Goal: Check status: Check status

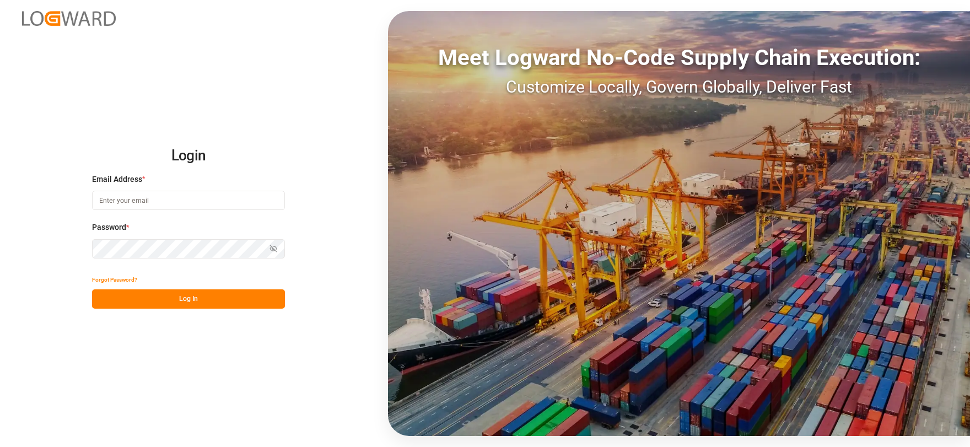
type input "[EMAIL_ADDRESS][DOMAIN_NAME]"
click at [201, 303] on button "Log In" at bounding box center [188, 298] width 193 height 19
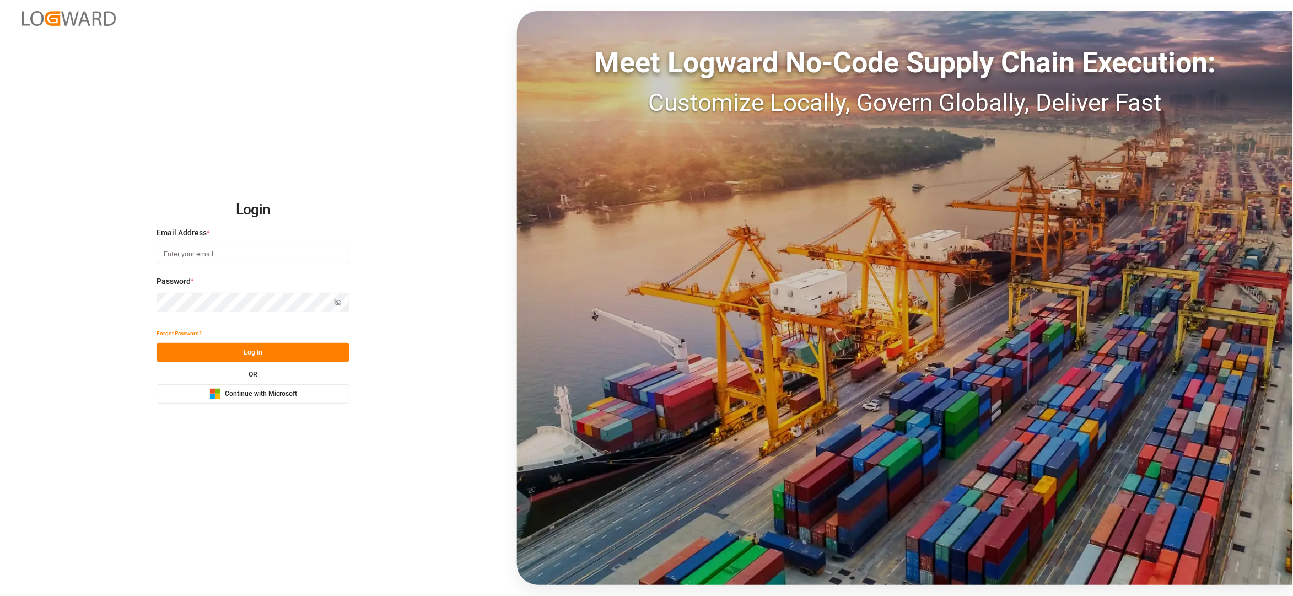
type input "[EMAIL_ADDRESS][DOMAIN_NAME]"
click at [267, 350] on button "Log In" at bounding box center [252, 352] width 193 height 19
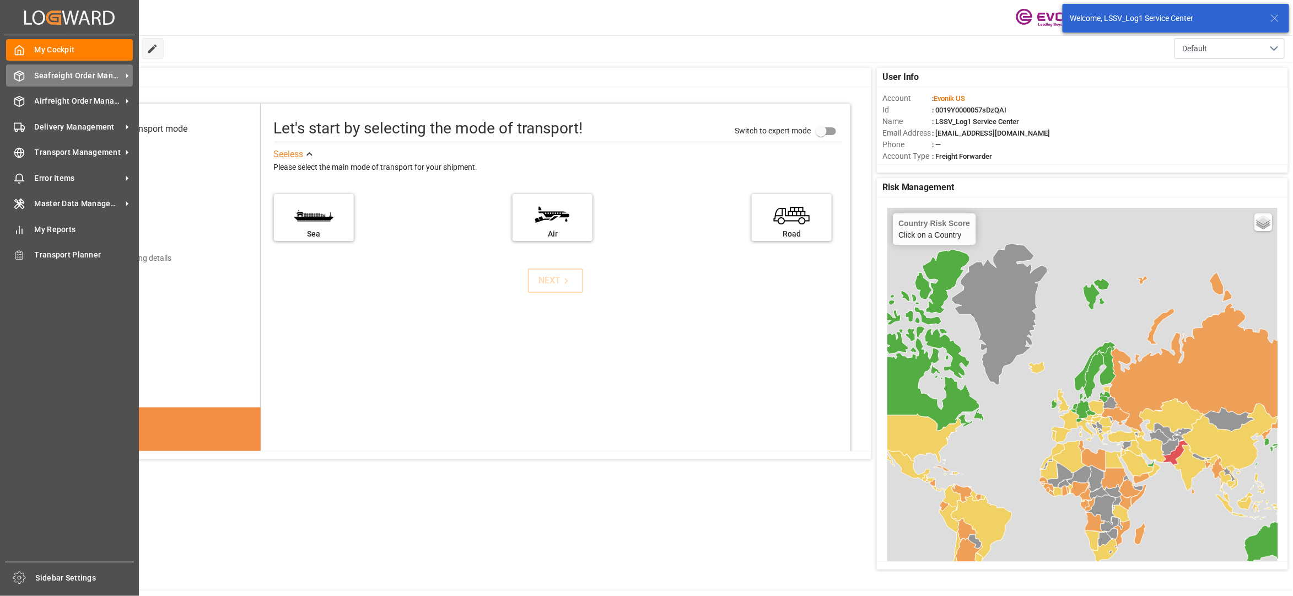
click at [73, 72] on span "Seafreight Order Management" at bounding box center [78, 76] width 87 height 12
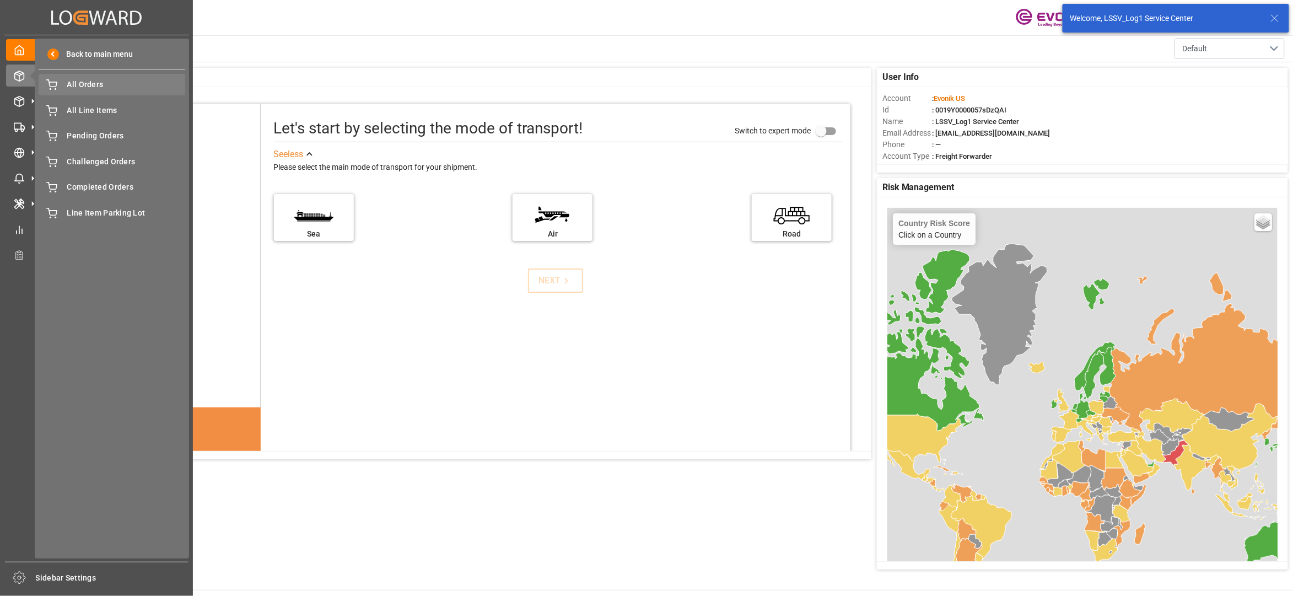
click at [90, 84] on span "All Orders" at bounding box center [126, 85] width 118 height 12
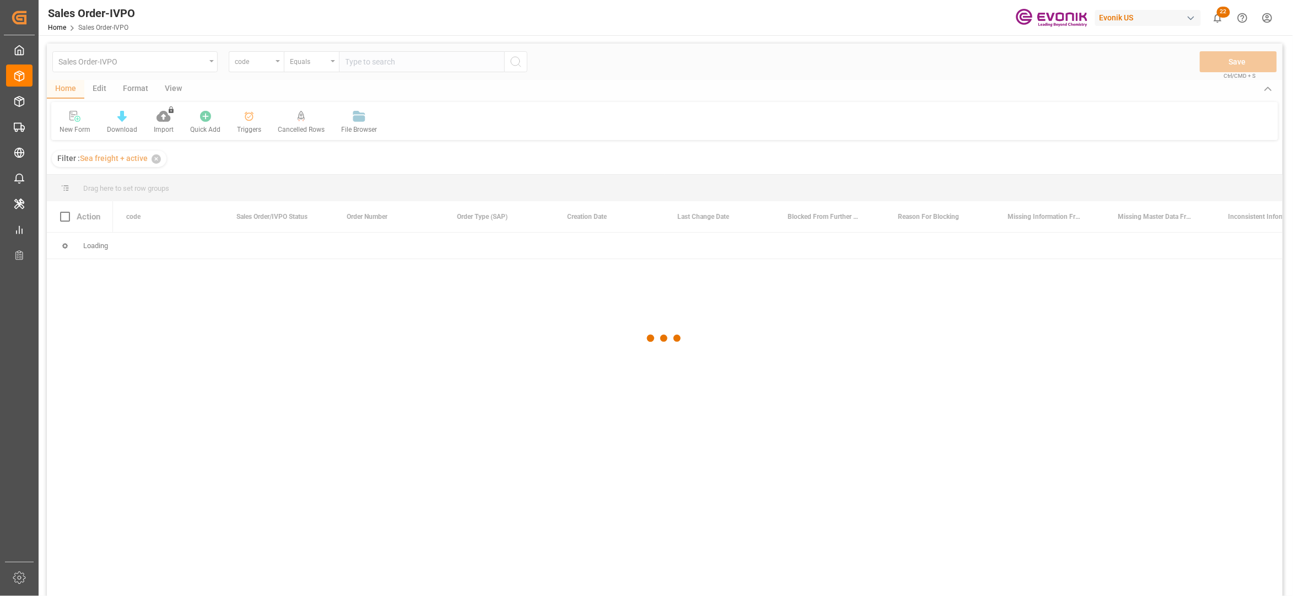
click at [260, 60] on div at bounding box center [664, 338] width 1235 height 589
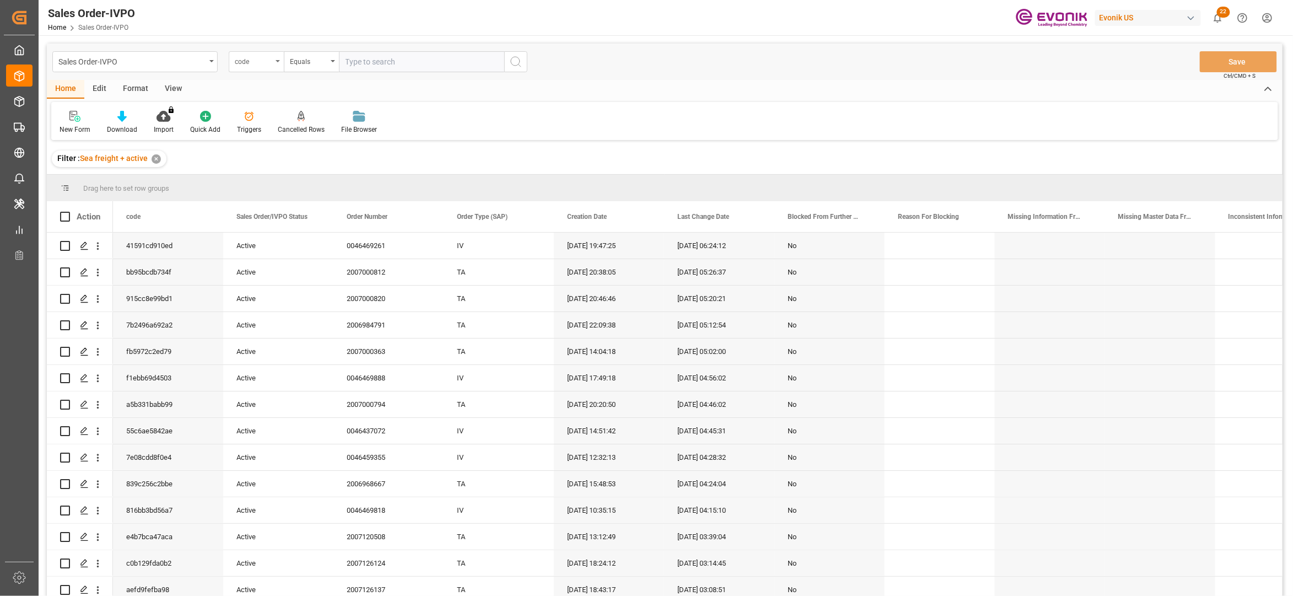
click at [271, 61] on div "code" at bounding box center [253, 60] width 37 height 13
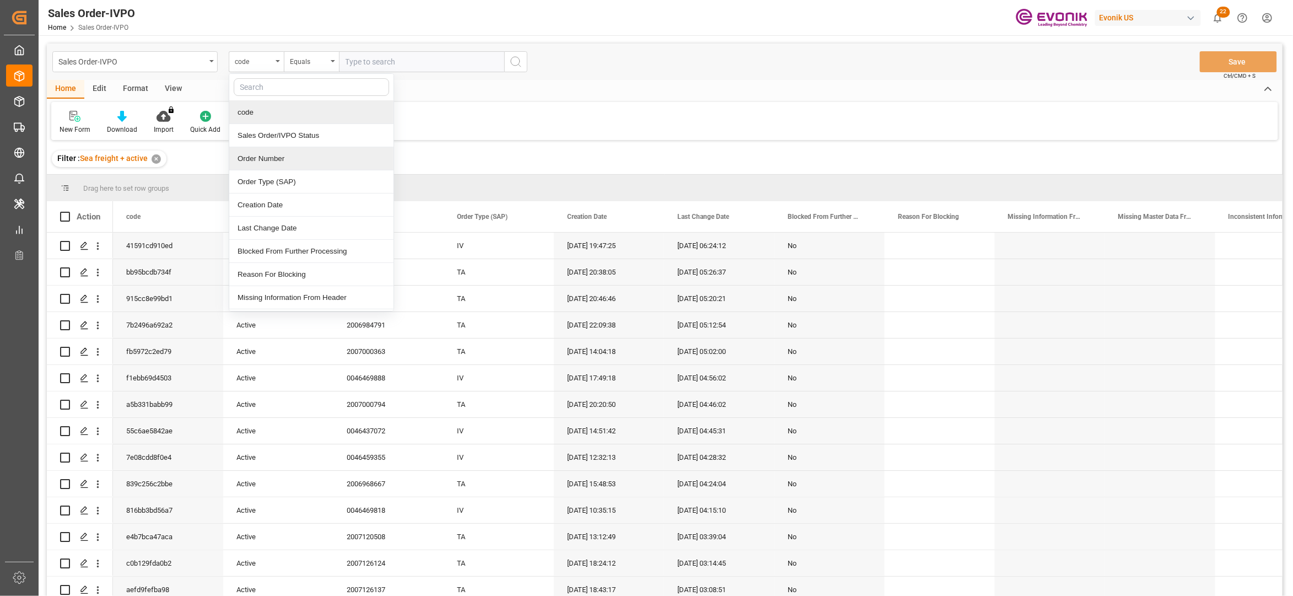
click at [291, 155] on div "Order Number" at bounding box center [311, 158] width 164 height 23
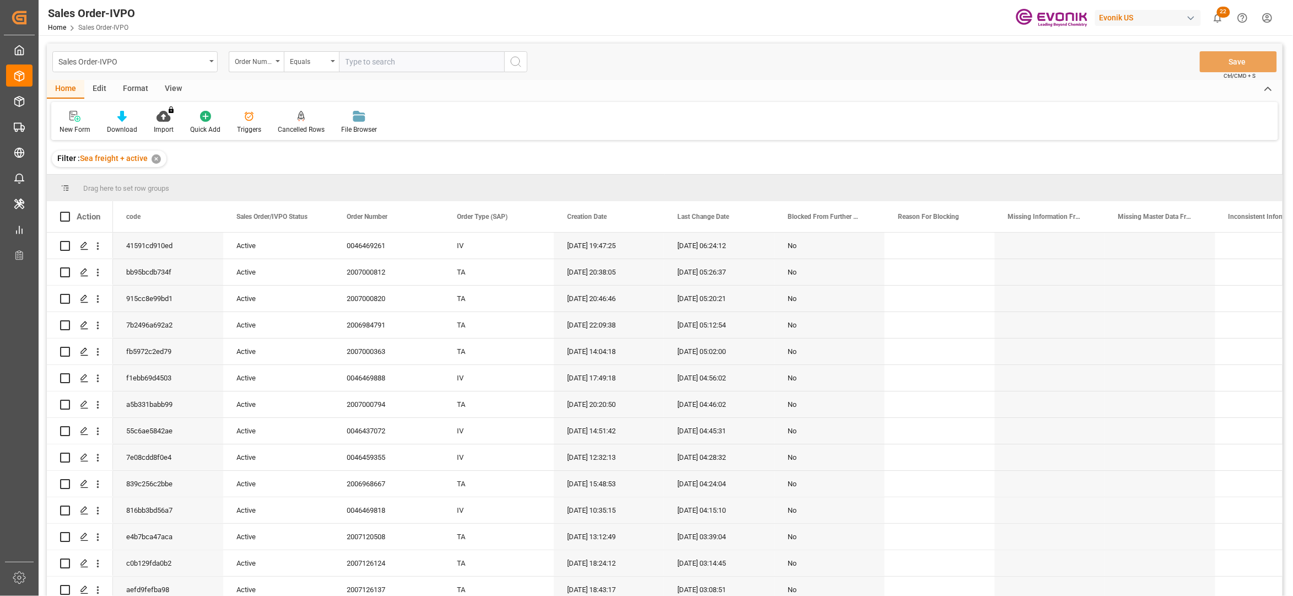
click at [385, 56] on input "text" at bounding box center [421, 61] width 165 height 21
paste input "2006963213"
type input "2006963213"
click at [520, 64] on icon "search button" at bounding box center [515, 61] width 13 height 13
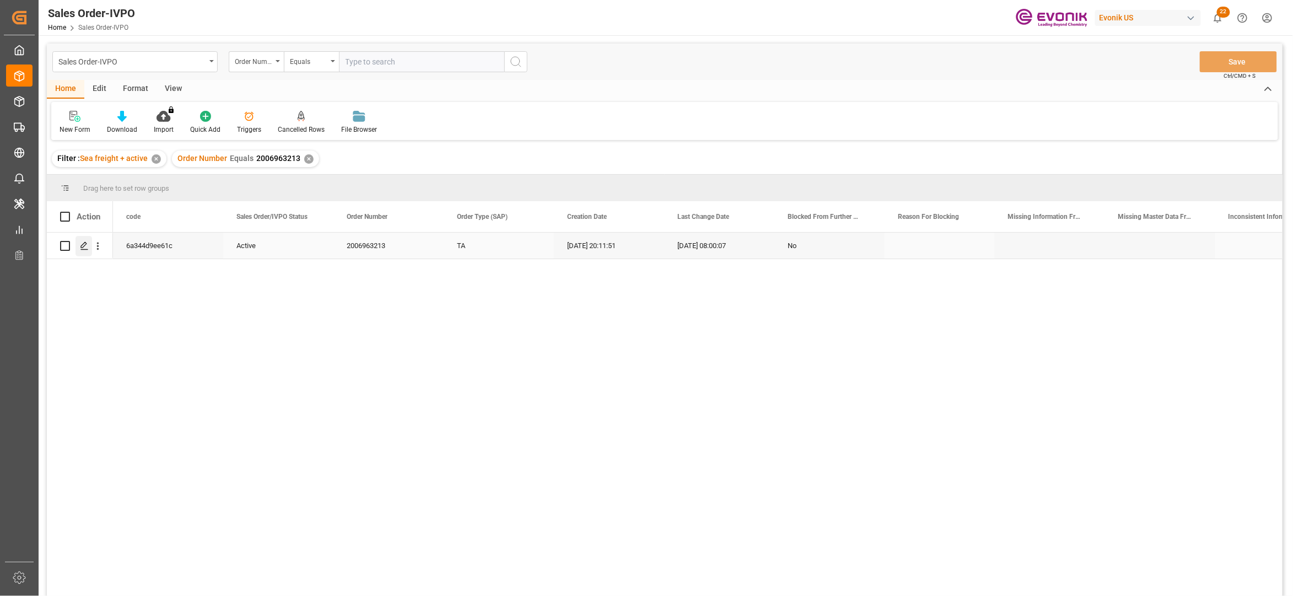
click at [79, 247] on div "Press SPACE to select this row." at bounding box center [83, 246] width 17 height 20
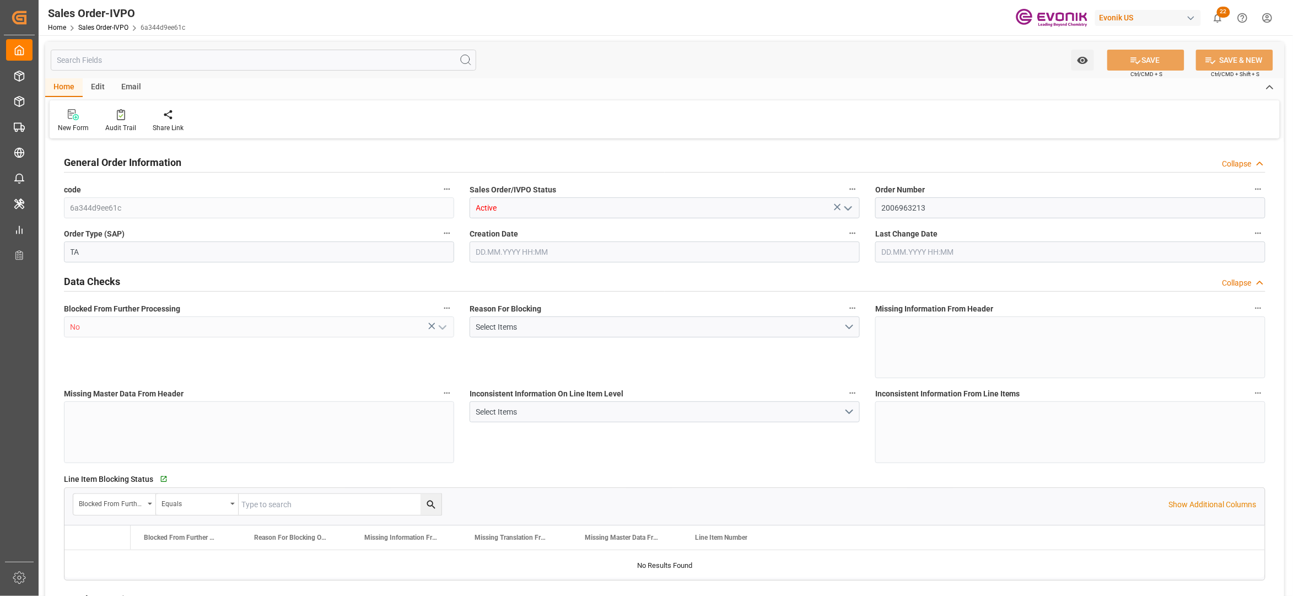
type input "JPYOK"
type input "0"
type input "1"
type input "2"
type input "3"
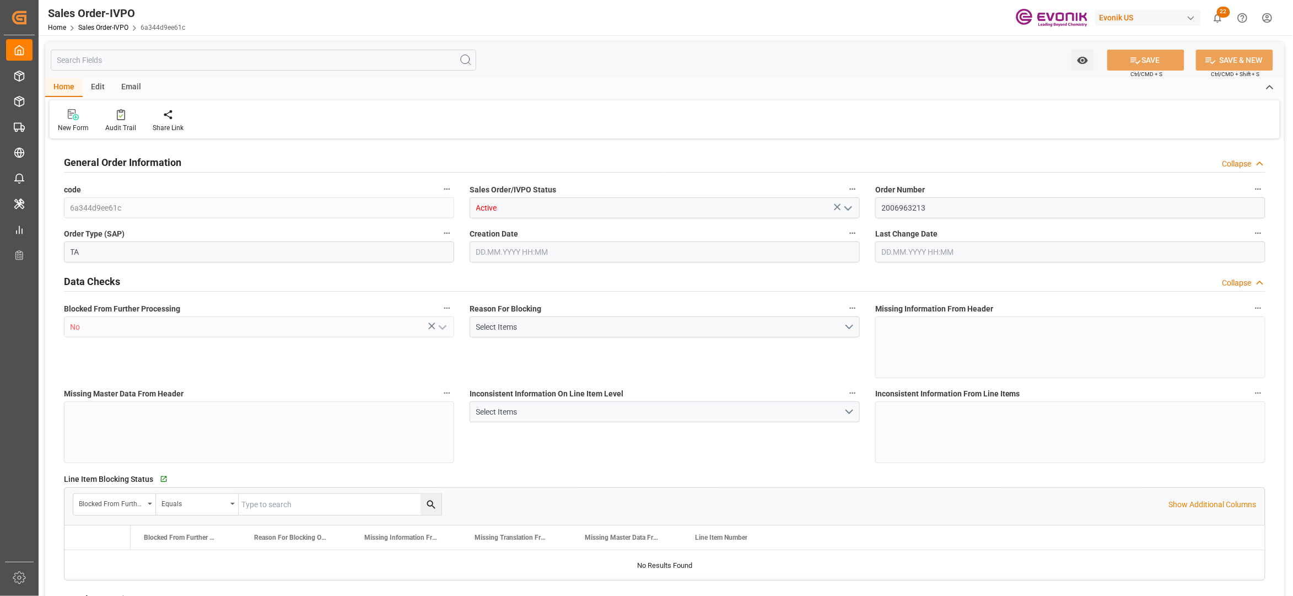
type input "20882.88"
type input "146.6292"
type input "19000"
type input "60"
type input "24.04.2025 20:11"
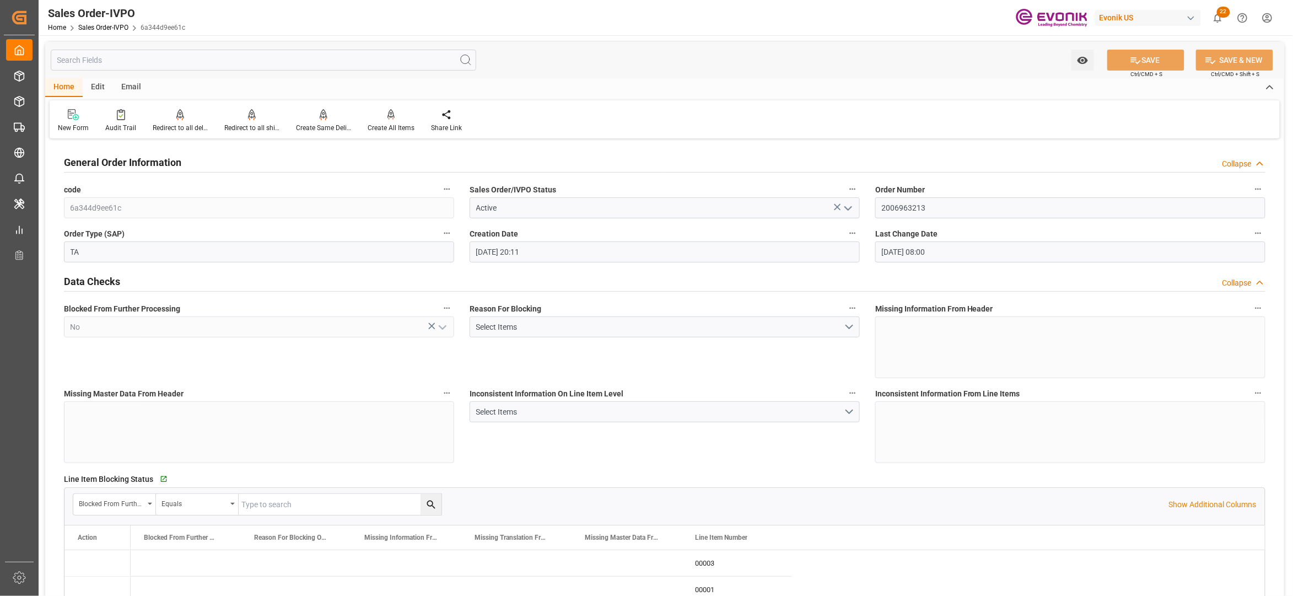
type input "22.08.2025 08:00"
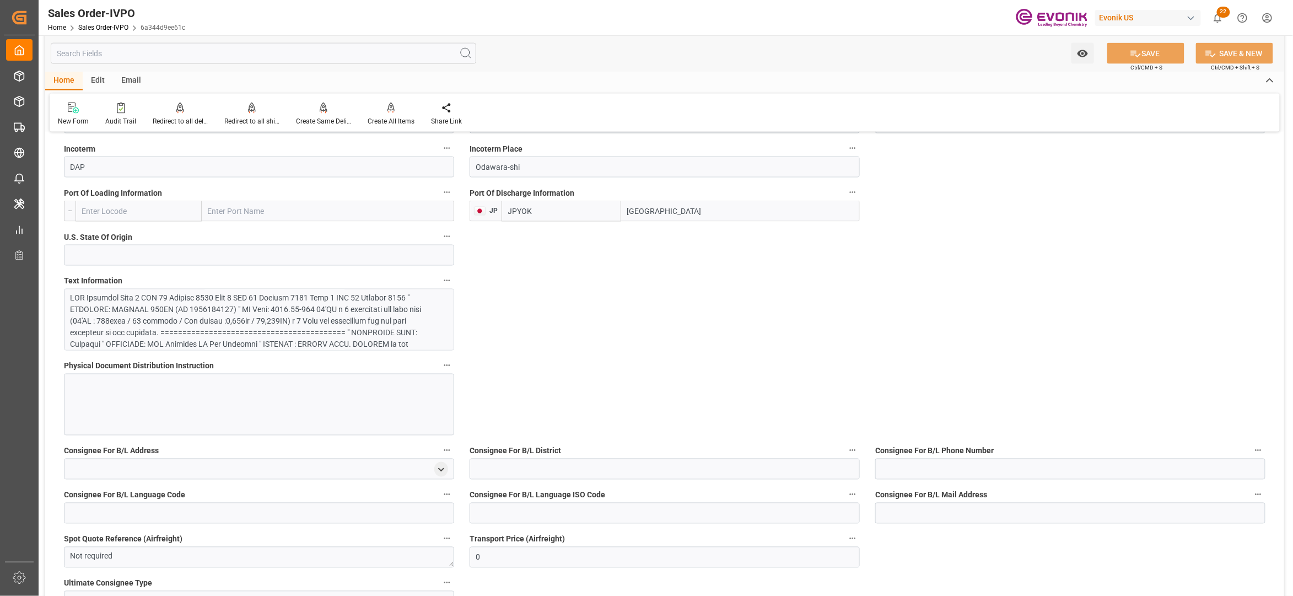
scroll to position [490, 0]
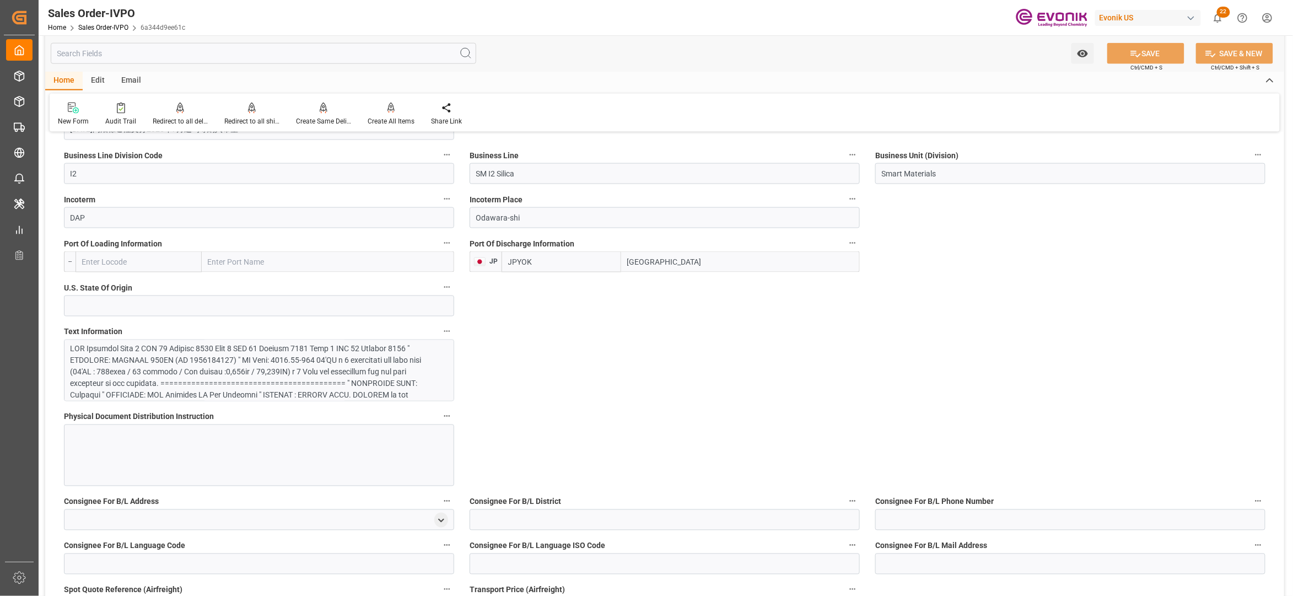
scroll to position [439, 0]
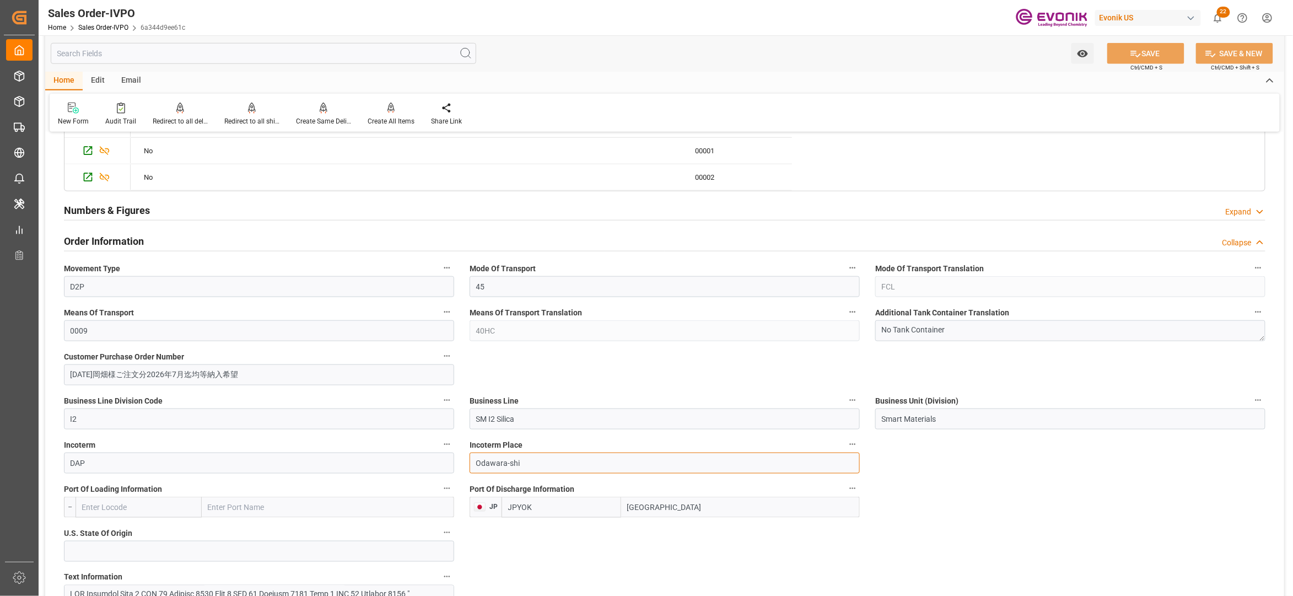
drag, startPoint x: 526, startPoint y: 463, endPoint x: 466, endPoint y: 463, distance: 60.1
click at [466, 463] on div "Incoterm Place Odawara-shi" at bounding box center [665, 455] width 406 height 44
drag, startPoint x: 532, startPoint y: 463, endPoint x: 465, endPoint y: 459, distance: 67.3
click at [465, 459] on div "Incoterm Place Odawara-shi" at bounding box center [665, 455] width 406 height 44
